Goal: Information Seeking & Learning: Learn about a topic

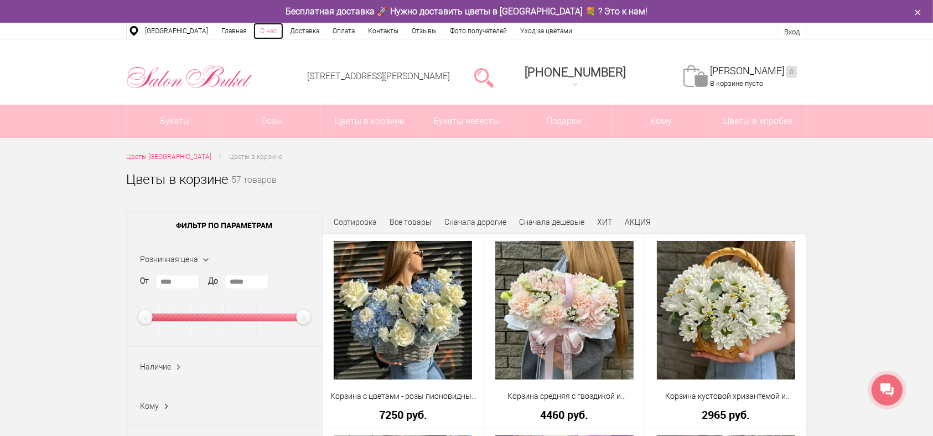
click at [262, 29] on link "О нас" at bounding box center [268, 31] width 30 height 17
